Goal: Task Accomplishment & Management: Complete application form

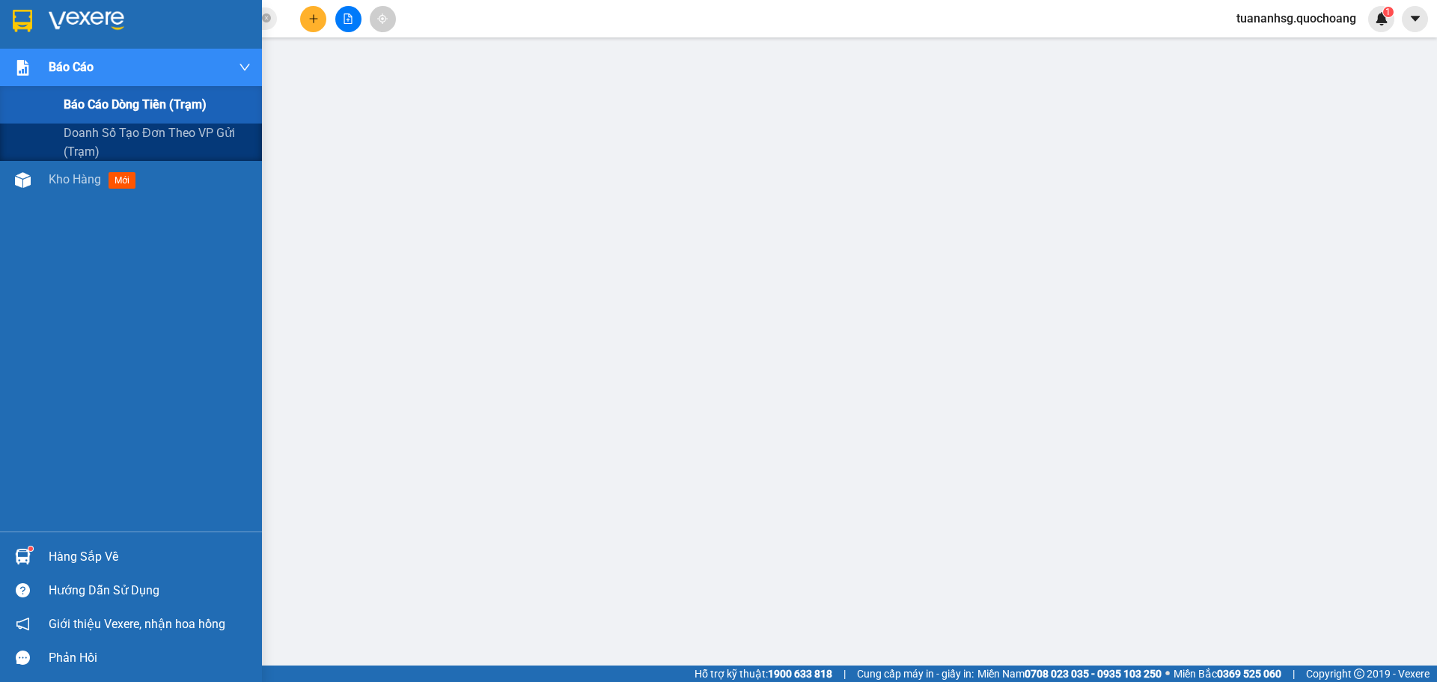
click at [112, 97] on span "Báo cáo dòng tiền (trạm)" at bounding box center [135, 104] width 143 height 19
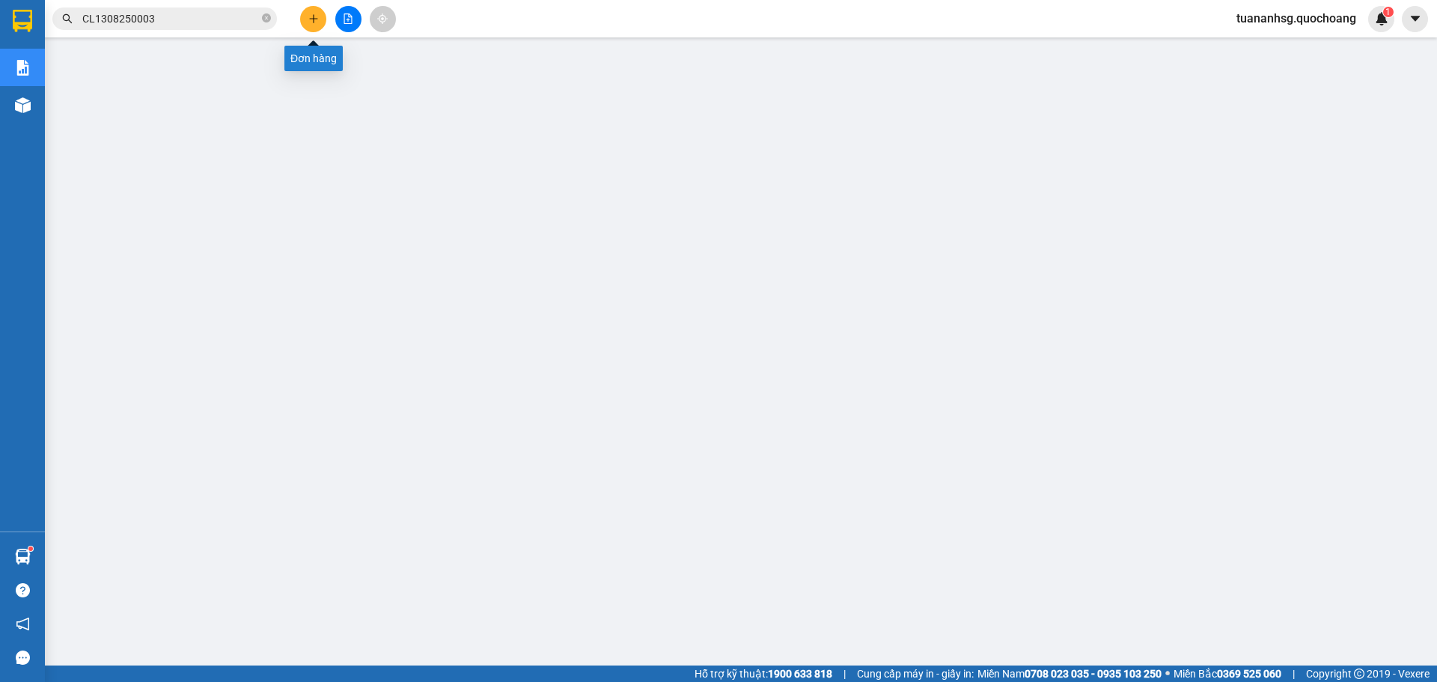
click at [332, 11] on div at bounding box center [348, 19] width 112 height 26
click at [322, 18] on button at bounding box center [313, 19] width 26 height 26
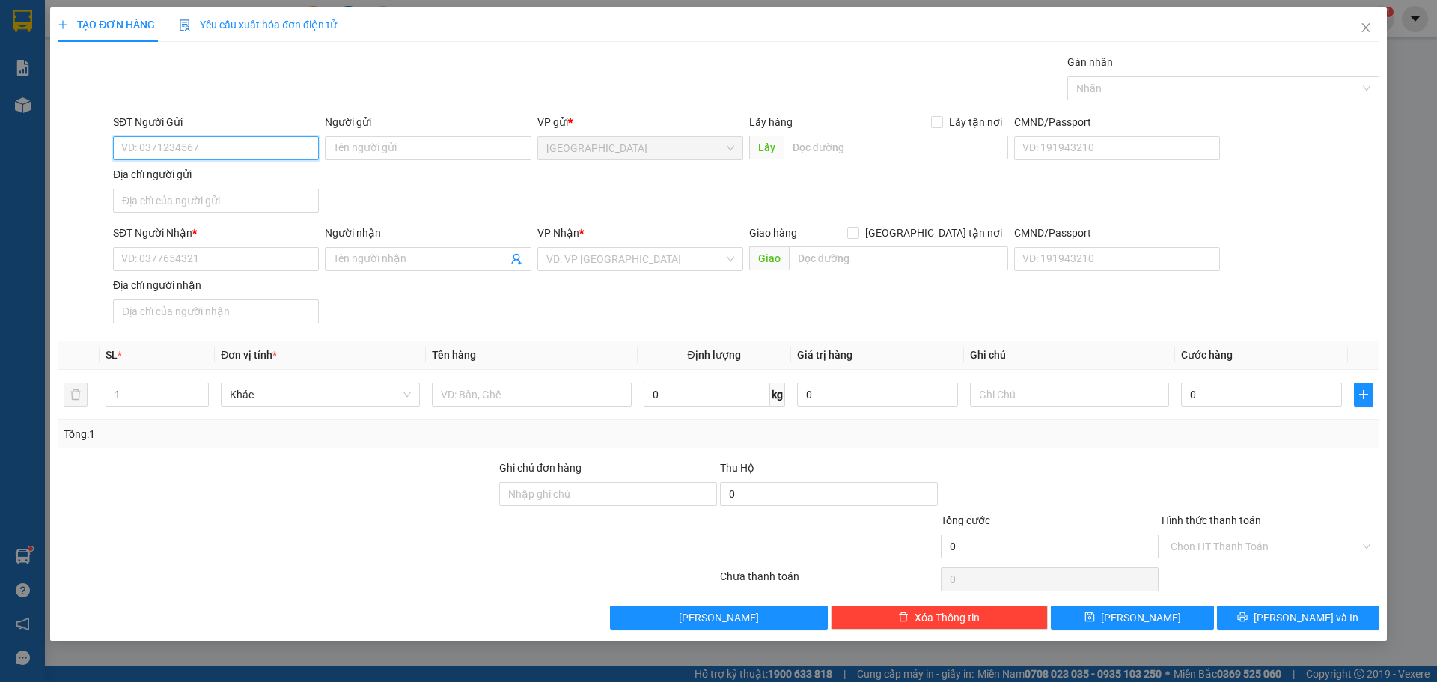
click at [271, 153] on input "SĐT Người Gửi" at bounding box center [216, 148] width 206 height 24
click at [270, 174] on div "0973324689 - [PERSON_NAME]" at bounding box center [216, 178] width 188 height 16
type input "0973324689"
type input "[PERSON_NAME]"
type input "0973324689"
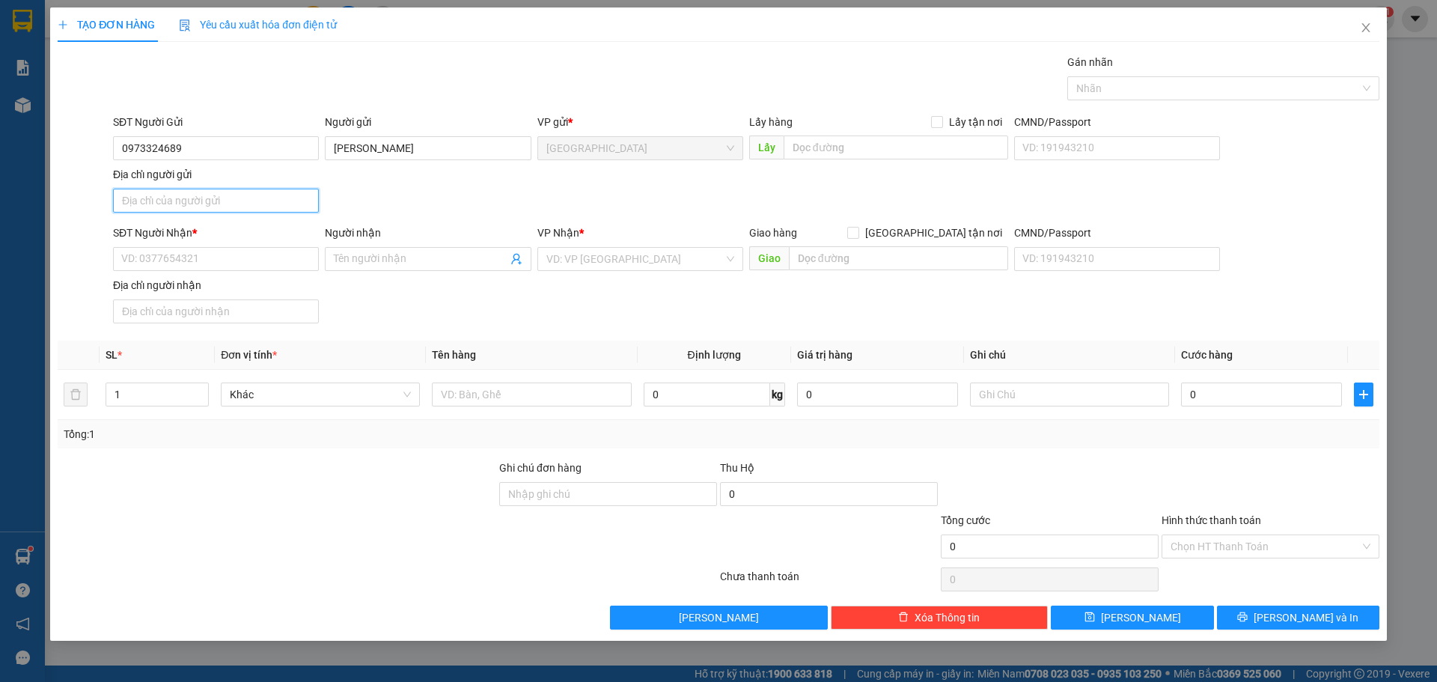
click at [225, 211] on input "Địa chỉ người gửi" at bounding box center [216, 201] width 206 height 24
type input "384 VĨNH VIỄN P 4 Q10"
click at [248, 270] on input "SĐT Người Nhận *" at bounding box center [216, 259] width 206 height 24
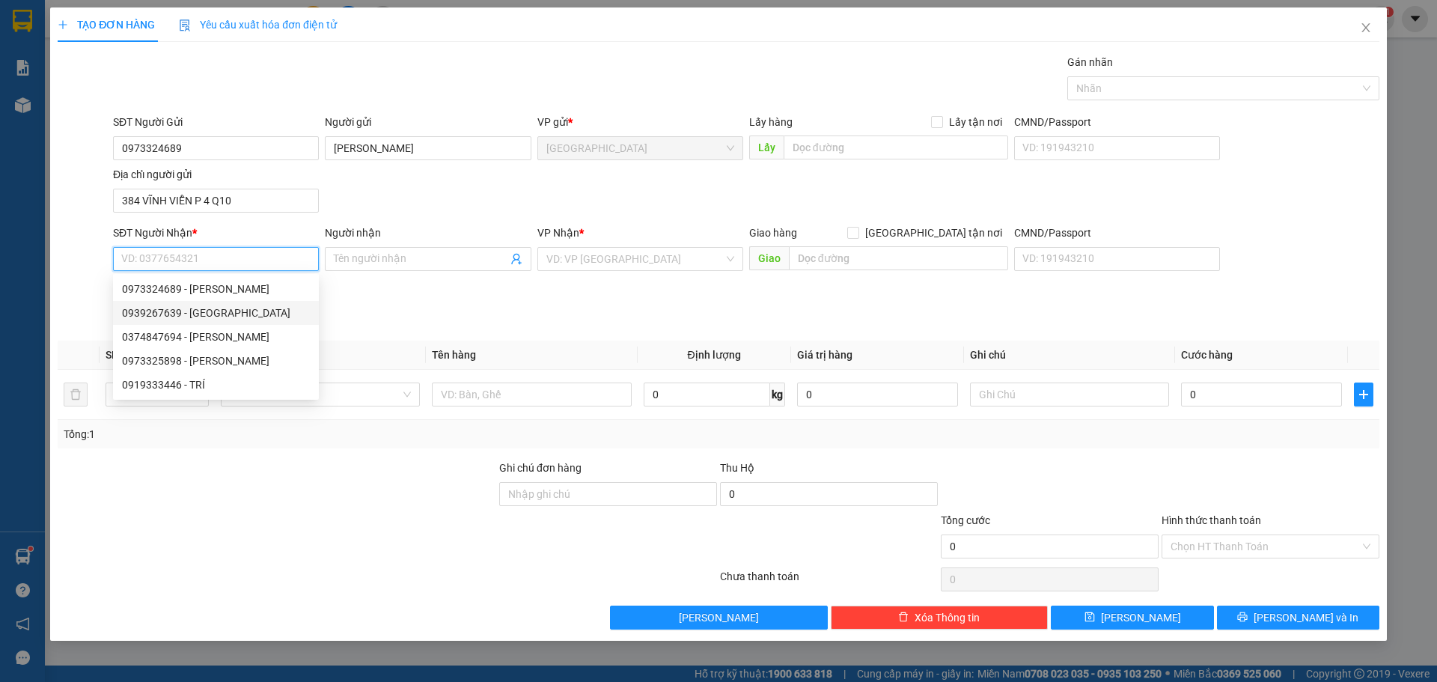
click at [241, 301] on div "0939267639 - [GEOGRAPHIC_DATA]" at bounding box center [216, 313] width 206 height 24
type input "0939267639"
type input "[PERSON_NAME]"
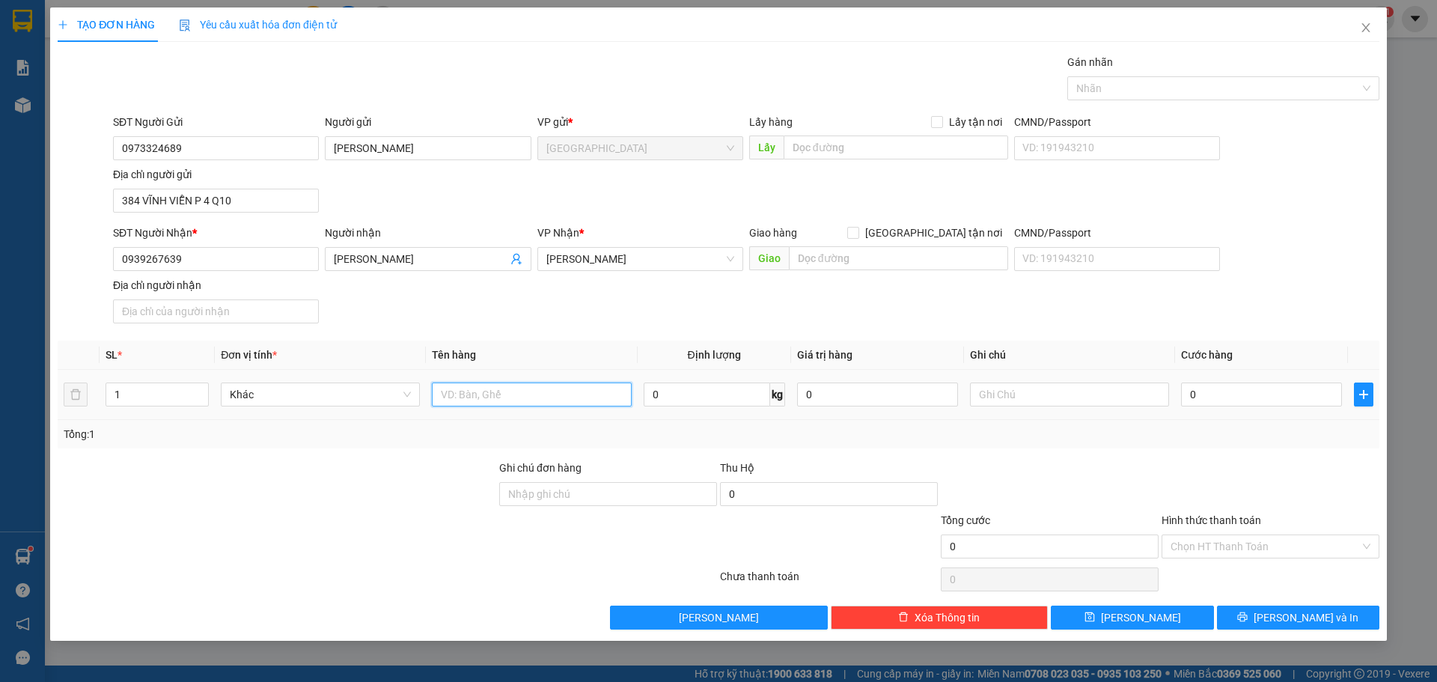
drag, startPoint x: 491, startPoint y: 399, endPoint x: 448, endPoint y: 379, distance: 47.2
click at [482, 393] on input "text" at bounding box center [531, 395] width 199 height 24
type input "CỤC 1 CÁI ĐT"
click at [1294, 618] on span "[PERSON_NAME] và In" at bounding box center [1306, 617] width 105 height 16
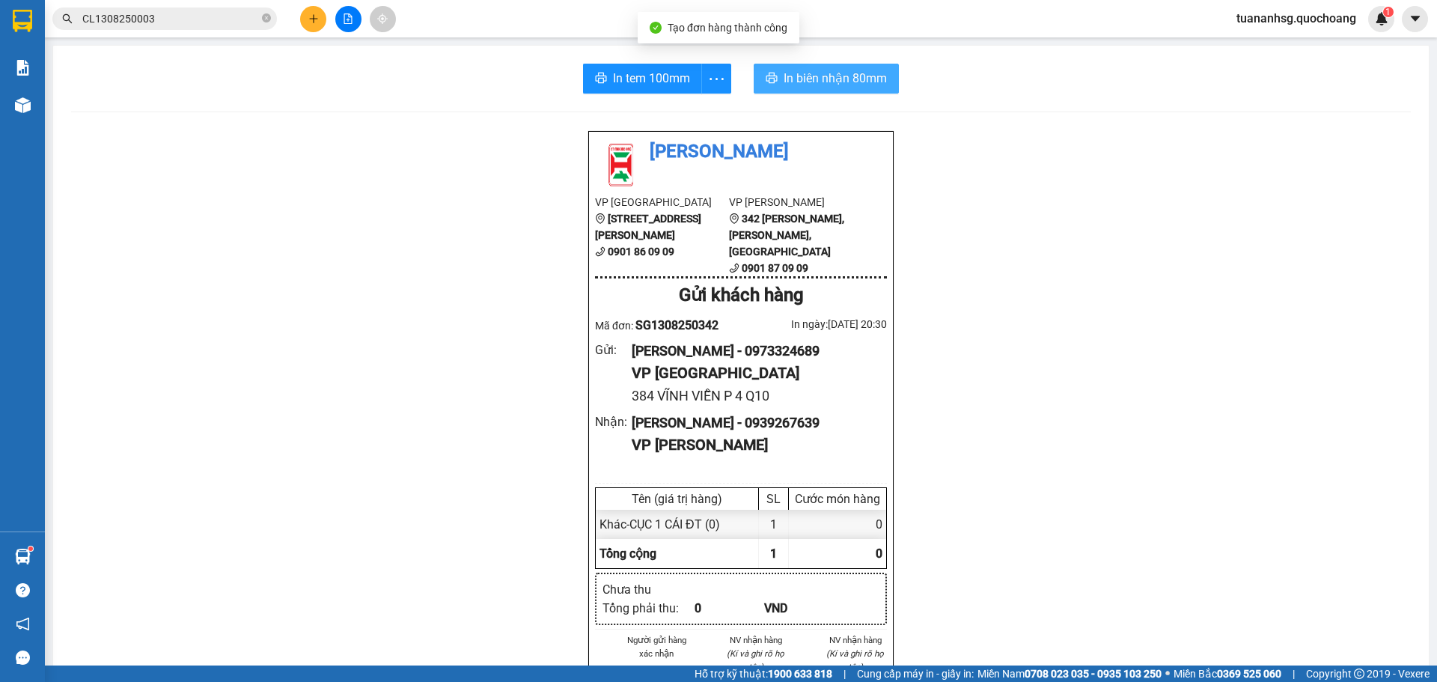
click at [801, 86] on span "In biên nhận 80mm" at bounding box center [835, 78] width 103 height 19
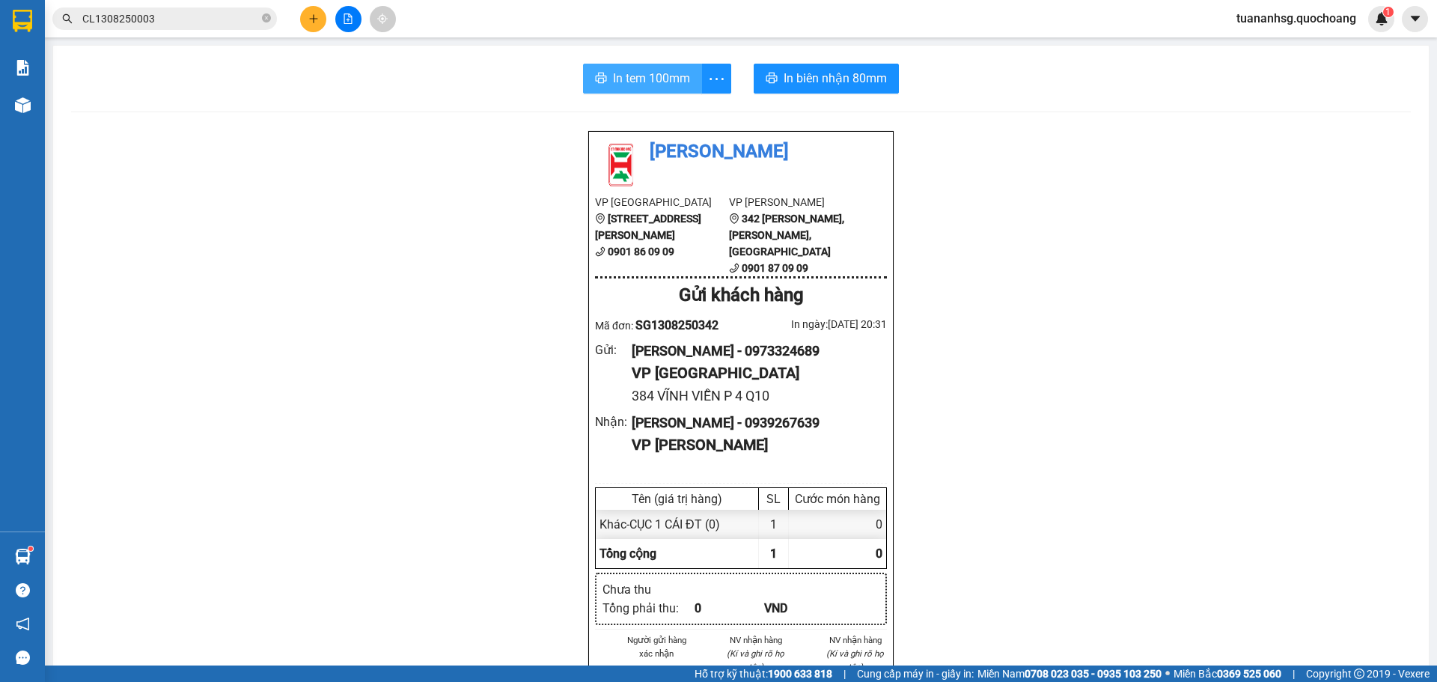
click at [603, 71] on button "In tem 100mm" at bounding box center [642, 79] width 119 height 30
click at [312, 18] on icon "plus" at bounding box center [313, 18] width 10 height 10
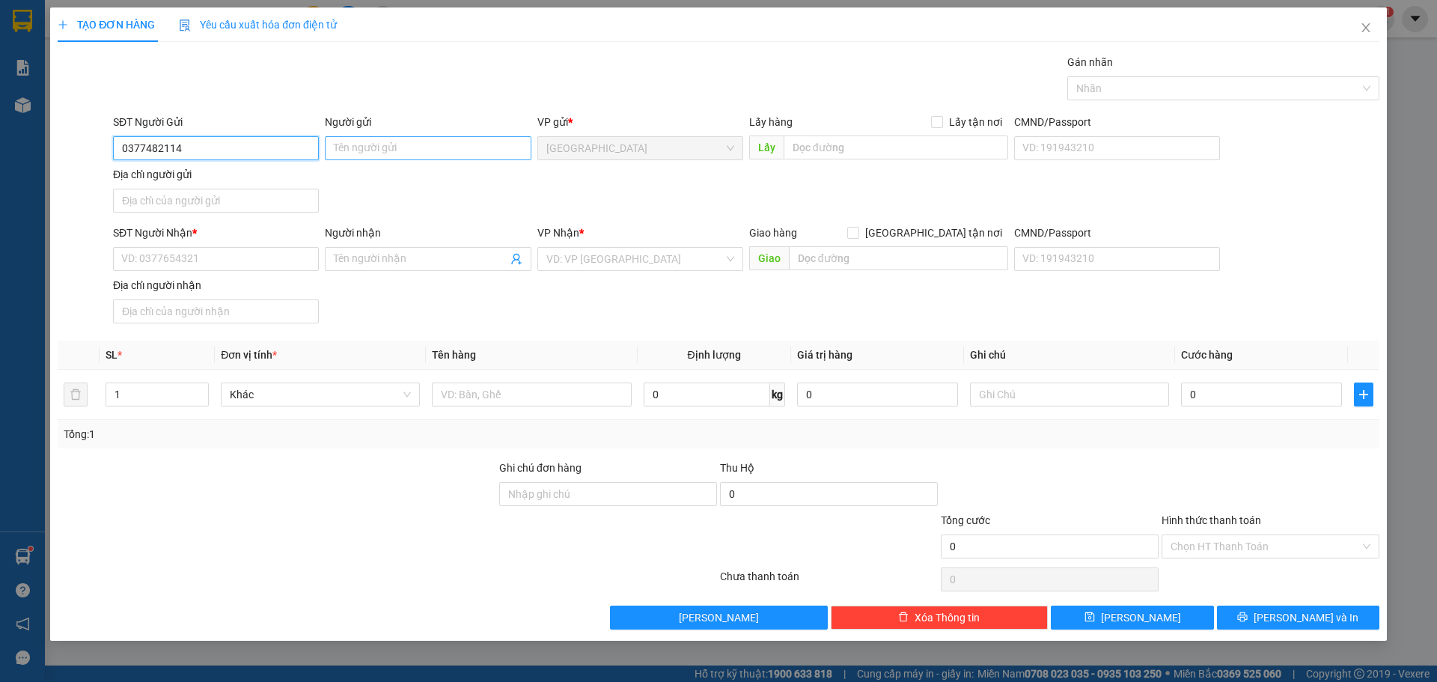
type input "0377482114"
click at [460, 159] on input "Người gửi" at bounding box center [428, 148] width 206 height 24
type input "[PERSON_NAME]"
click at [211, 209] on input "Địa chỉ người gửi" at bounding box center [216, 201] width 206 height 24
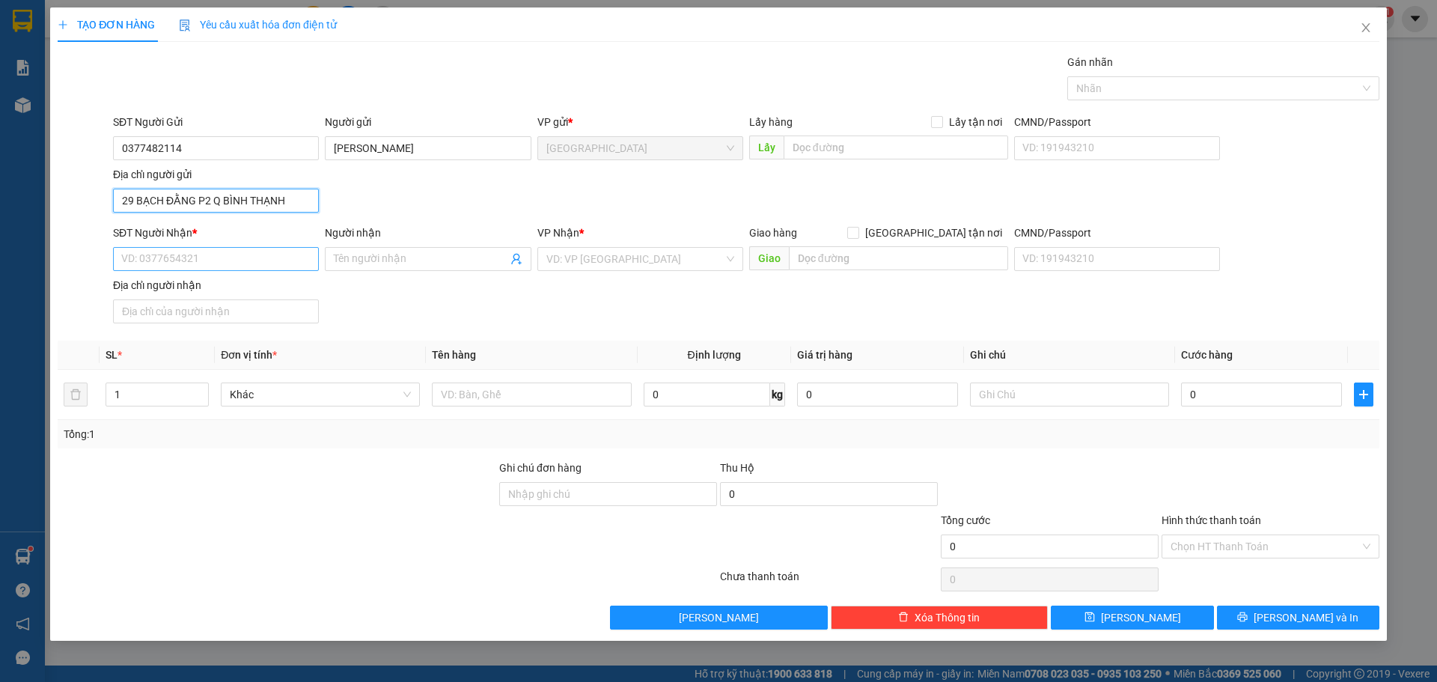
type input "29 BẠCH ĐẰNG P2 Q BÌNH THẠNH"
click at [240, 258] on input "SĐT Người Nhận *" at bounding box center [216, 259] width 206 height 24
click at [195, 278] on div "0834722547 - TRƯỜNG" at bounding box center [216, 289] width 206 height 24
type input "0834722547"
type input "TRƯỜNG"
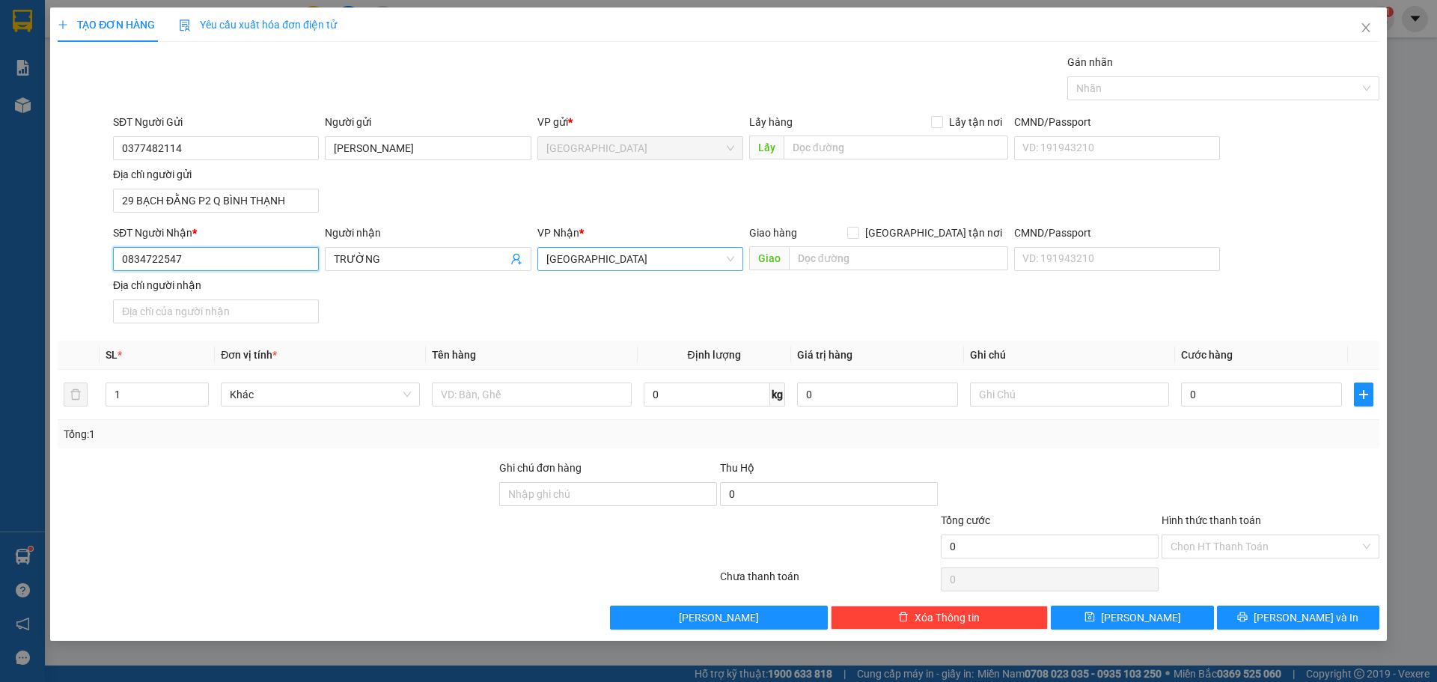
click at [567, 252] on span "[GEOGRAPHIC_DATA]" at bounding box center [641, 259] width 188 height 22
type input "0834722547"
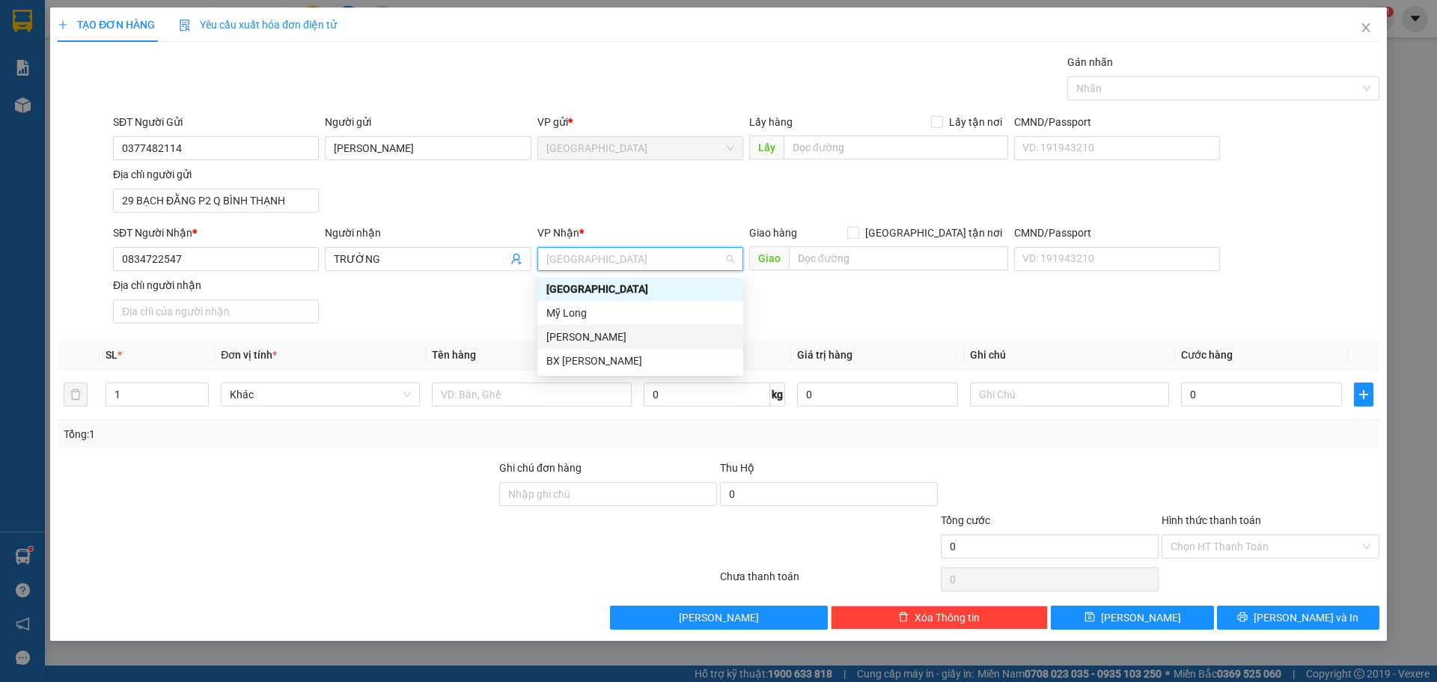
click at [576, 333] on div "[PERSON_NAME]" at bounding box center [641, 337] width 188 height 16
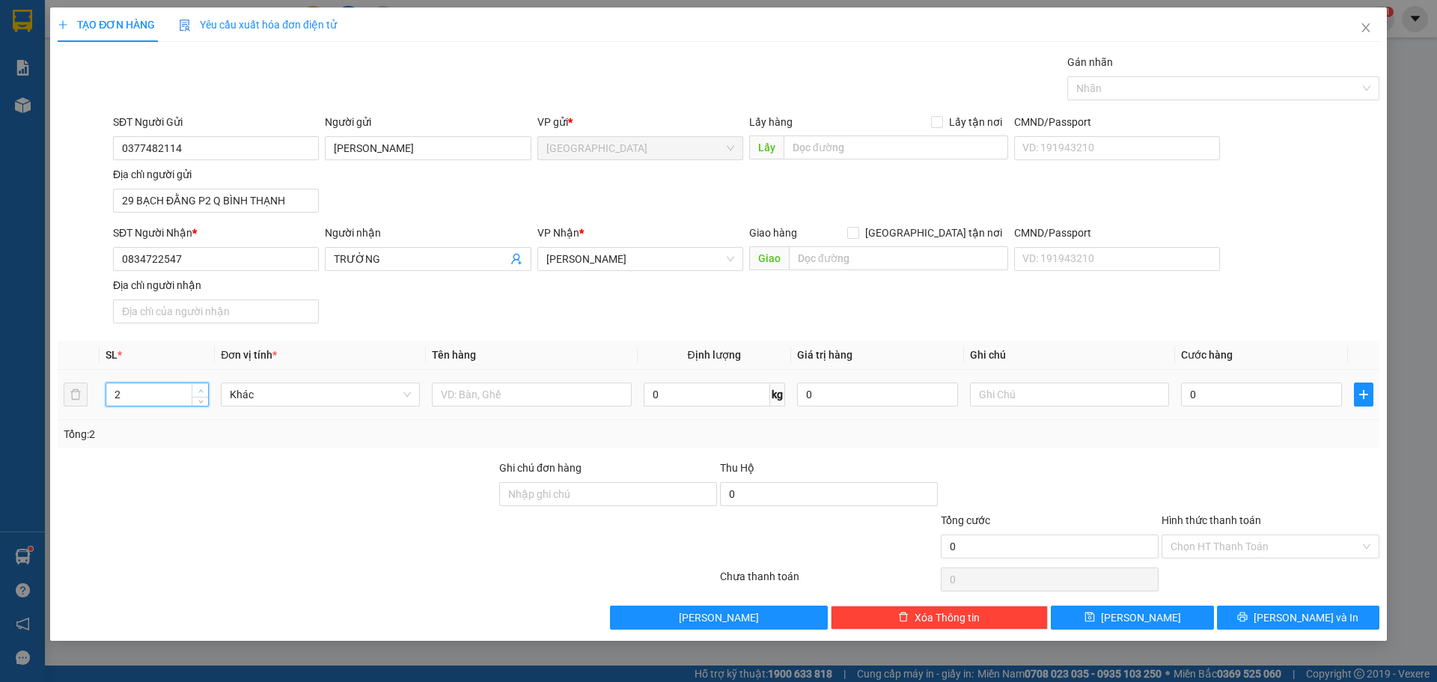
click at [204, 388] on span "up" at bounding box center [200, 390] width 9 height 9
type input "4"
click at [204, 388] on span "up" at bounding box center [200, 390] width 9 height 9
click at [505, 397] on input "text" at bounding box center [531, 395] width 199 height 24
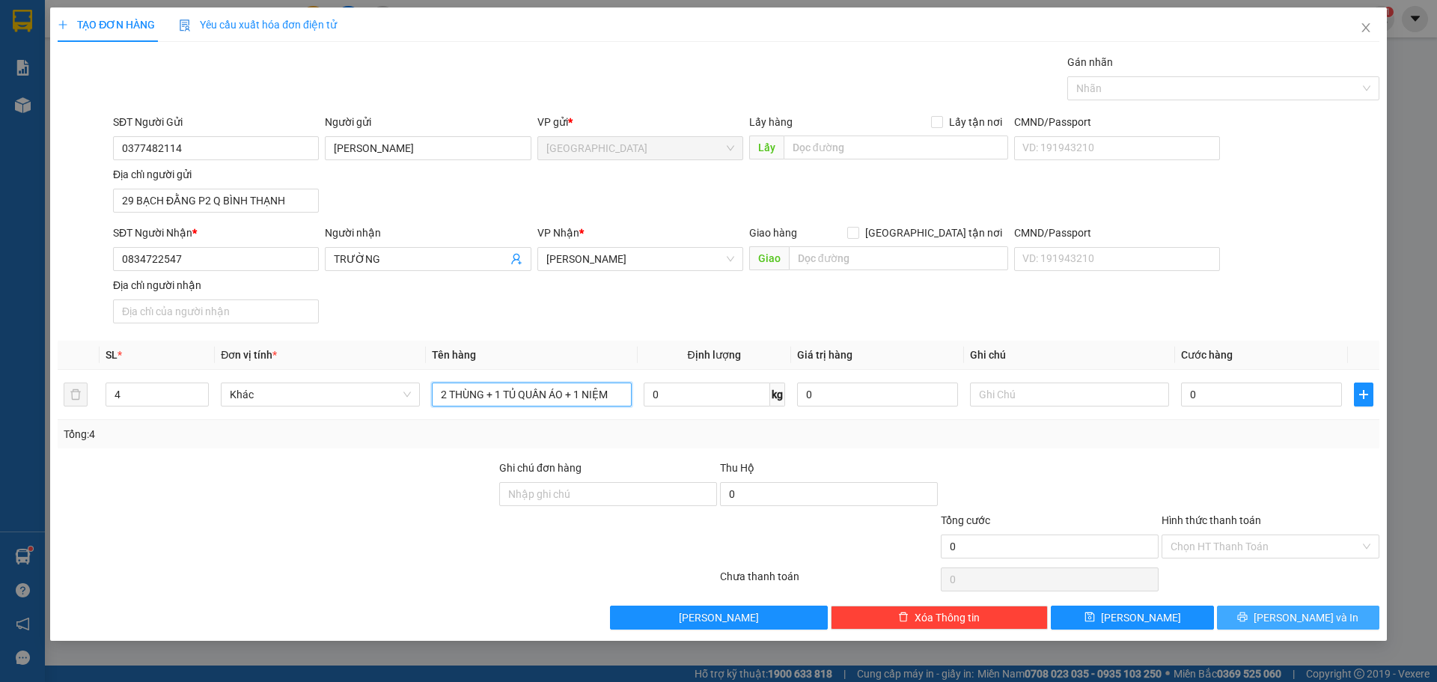
type input "2 THÙNG + 1 TỦ QUẦN ÁO + 1 NIỆM"
click at [1297, 627] on button "[PERSON_NAME] và In" at bounding box center [1298, 618] width 162 height 24
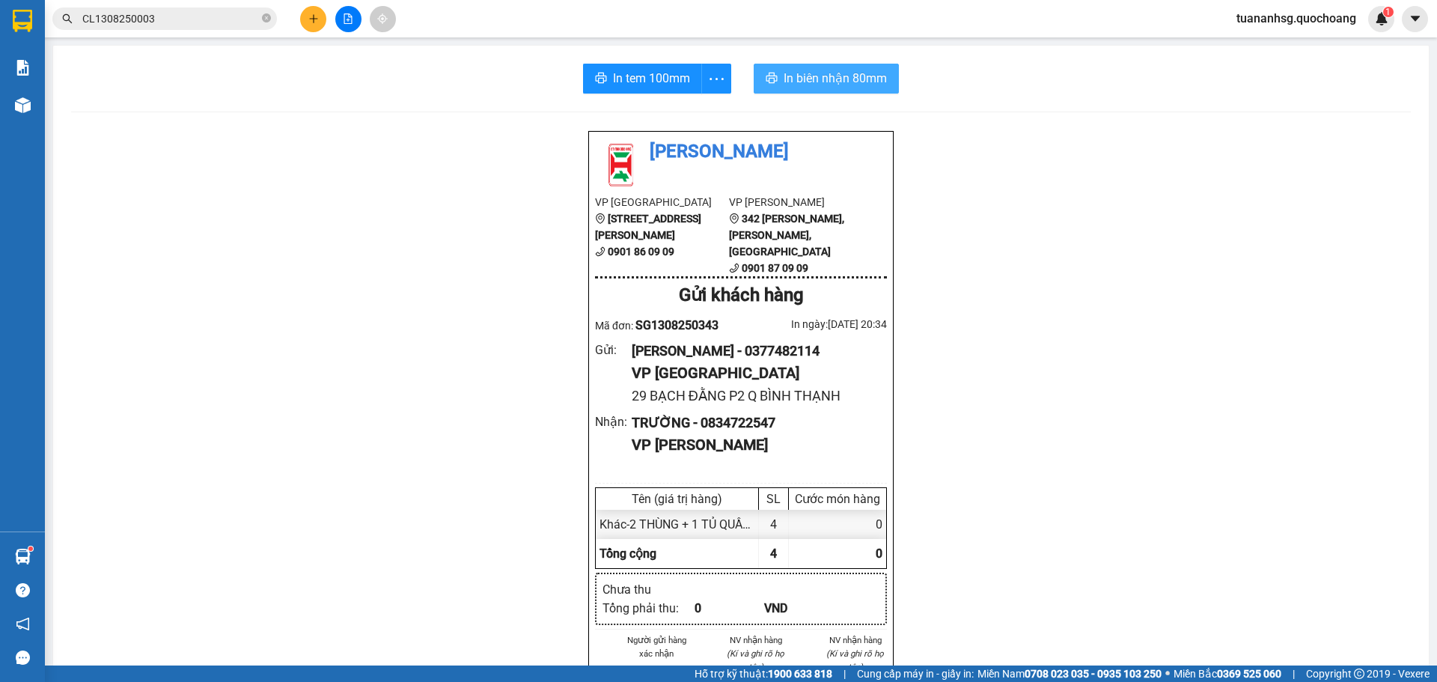
click at [825, 87] on span "In biên nhận 80mm" at bounding box center [835, 78] width 103 height 19
click at [821, 81] on span "In biên nhận 80mm" at bounding box center [835, 78] width 103 height 19
click at [707, 92] on button "button" at bounding box center [716, 79] width 30 height 30
click at [722, 82] on span "more" at bounding box center [716, 79] width 28 height 19
click at [678, 113] on div "In tem 100mm theo số lượng (4)" at bounding box center [642, 111] width 150 height 16
